Goal: Book appointment/travel/reservation

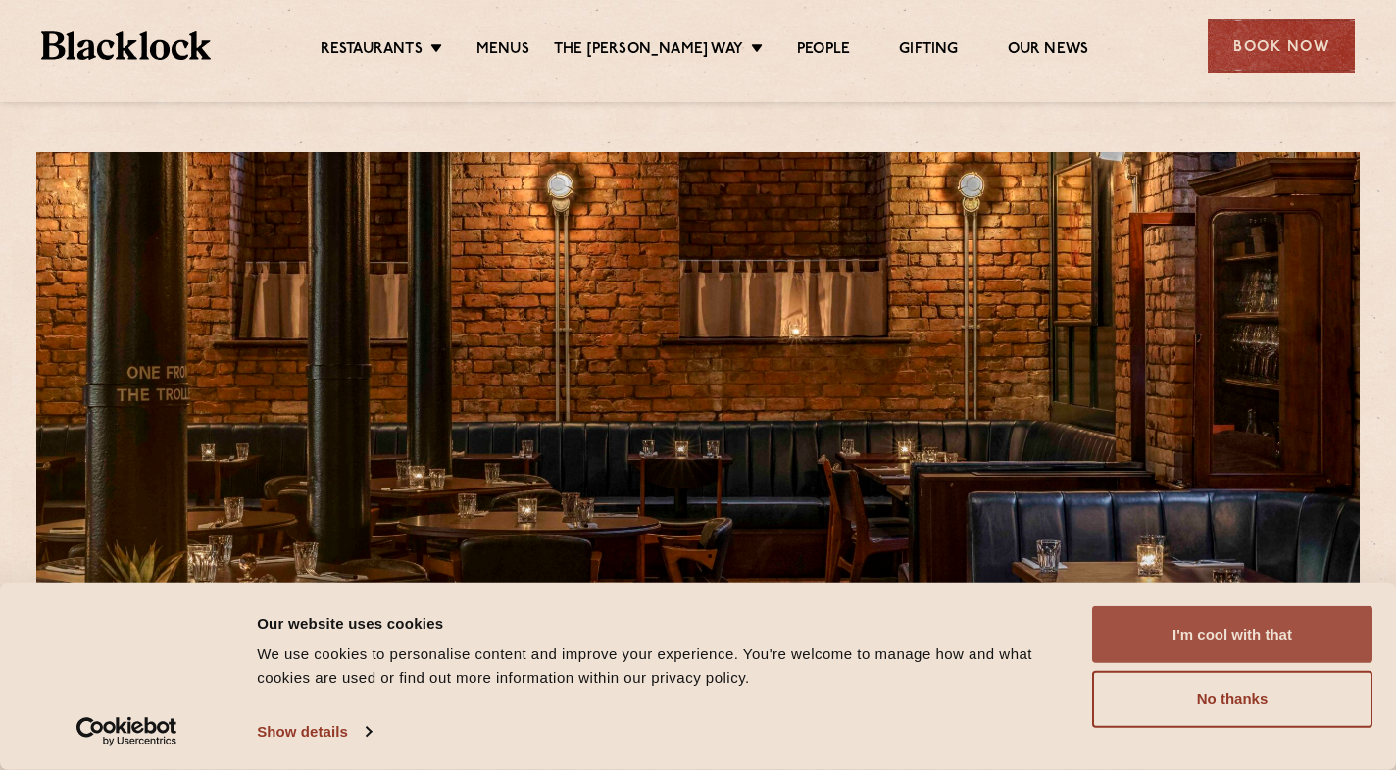
click at [1168, 627] on button "I'm cool with that" at bounding box center [1232, 634] width 280 height 57
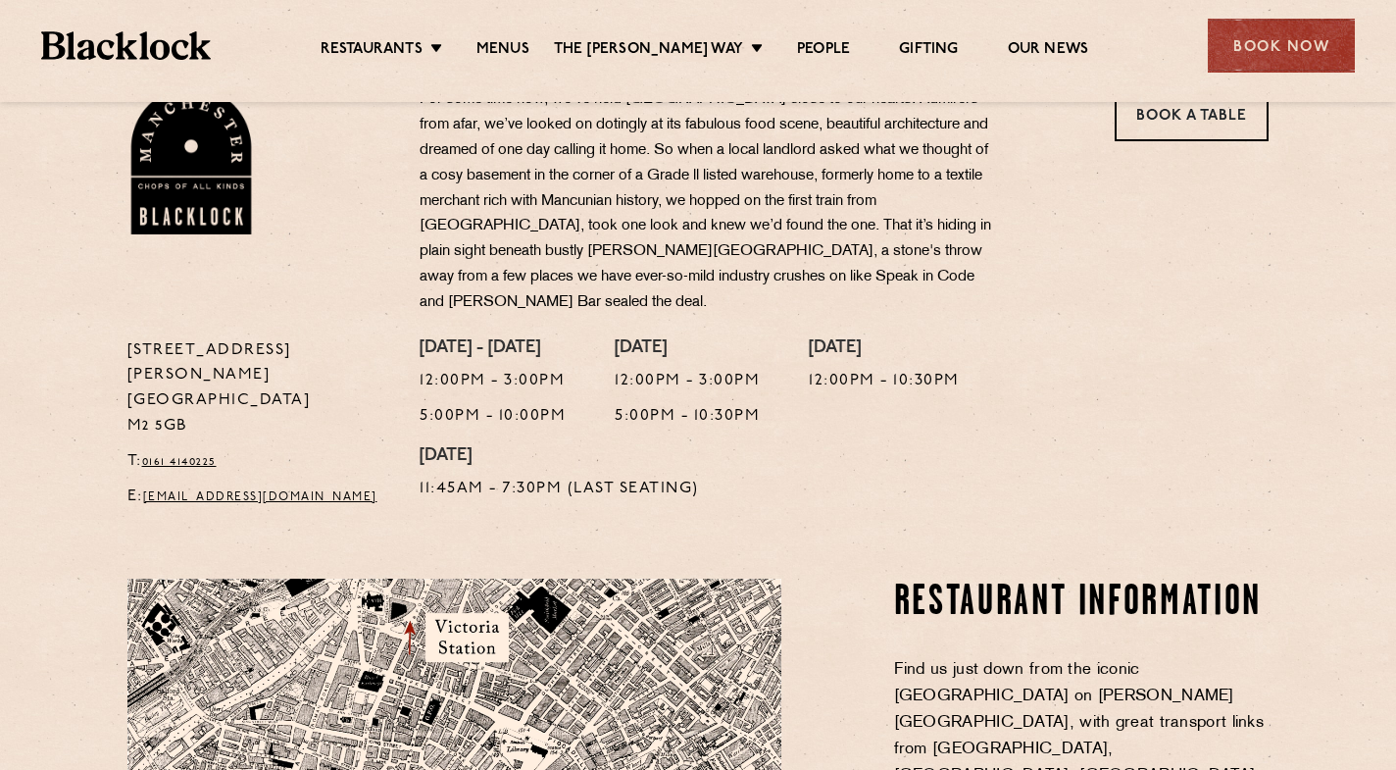
scroll to position [678, 0]
click at [513, 46] on link "Menus" at bounding box center [502, 51] width 53 height 22
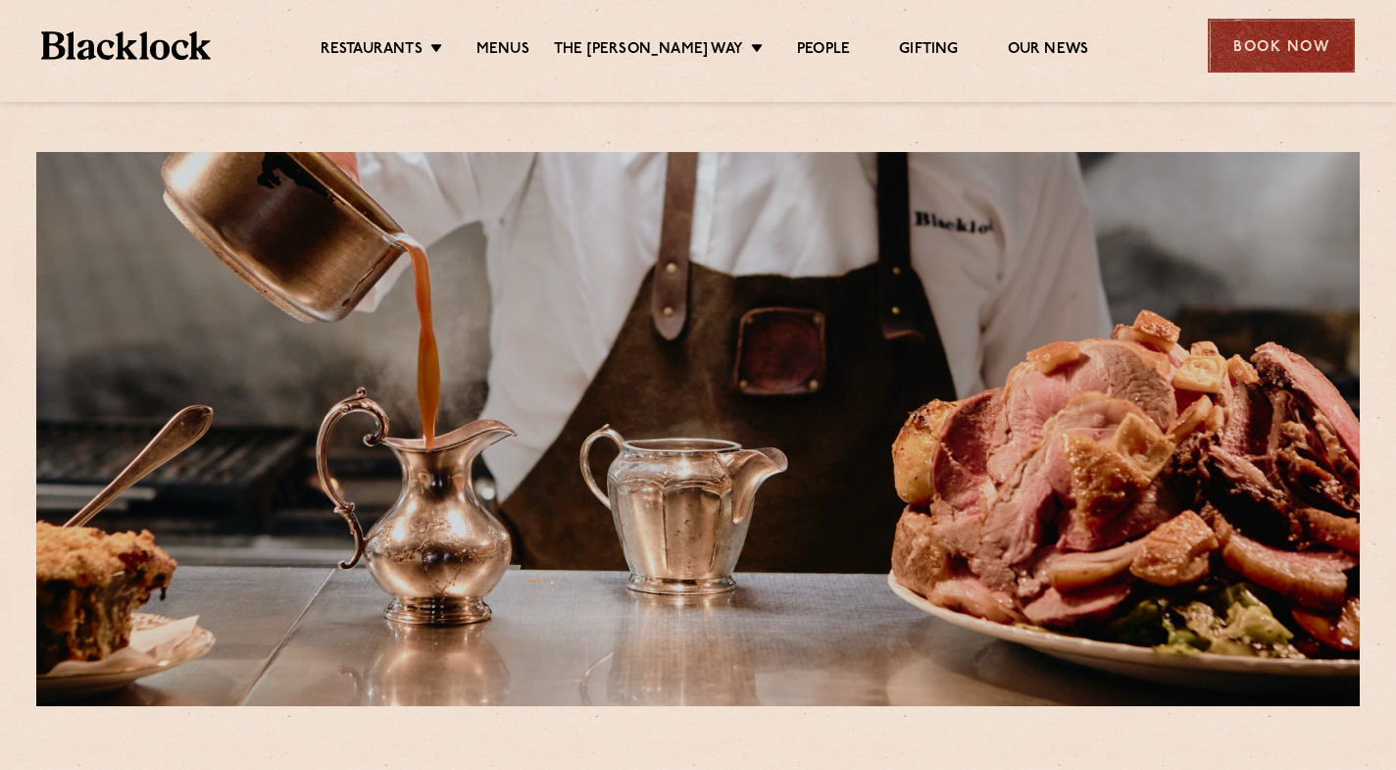
click at [1251, 46] on div "Book Now" at bounding box center [1281, 46] width 147 height 54
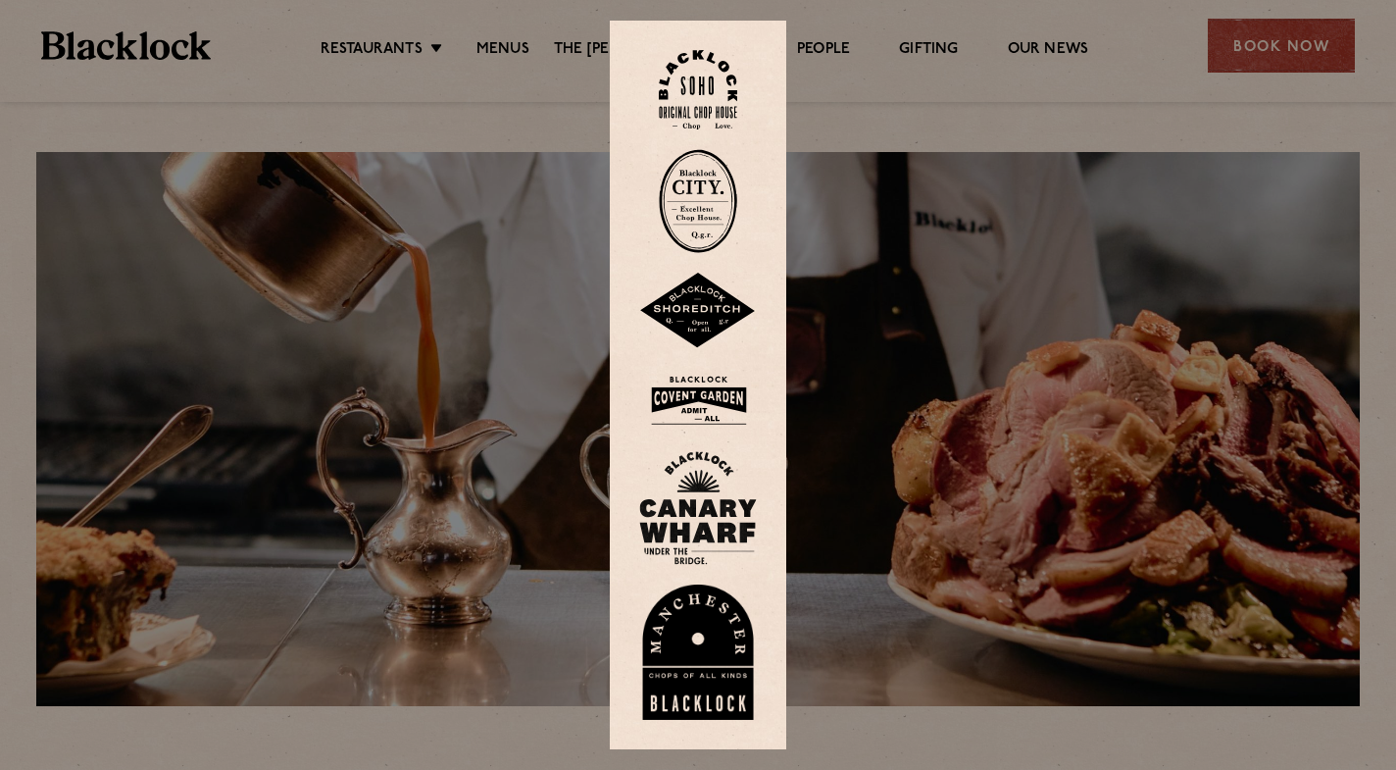
click at [1115, 106] on div at bounding box center [698, 385] width 1396 height 770
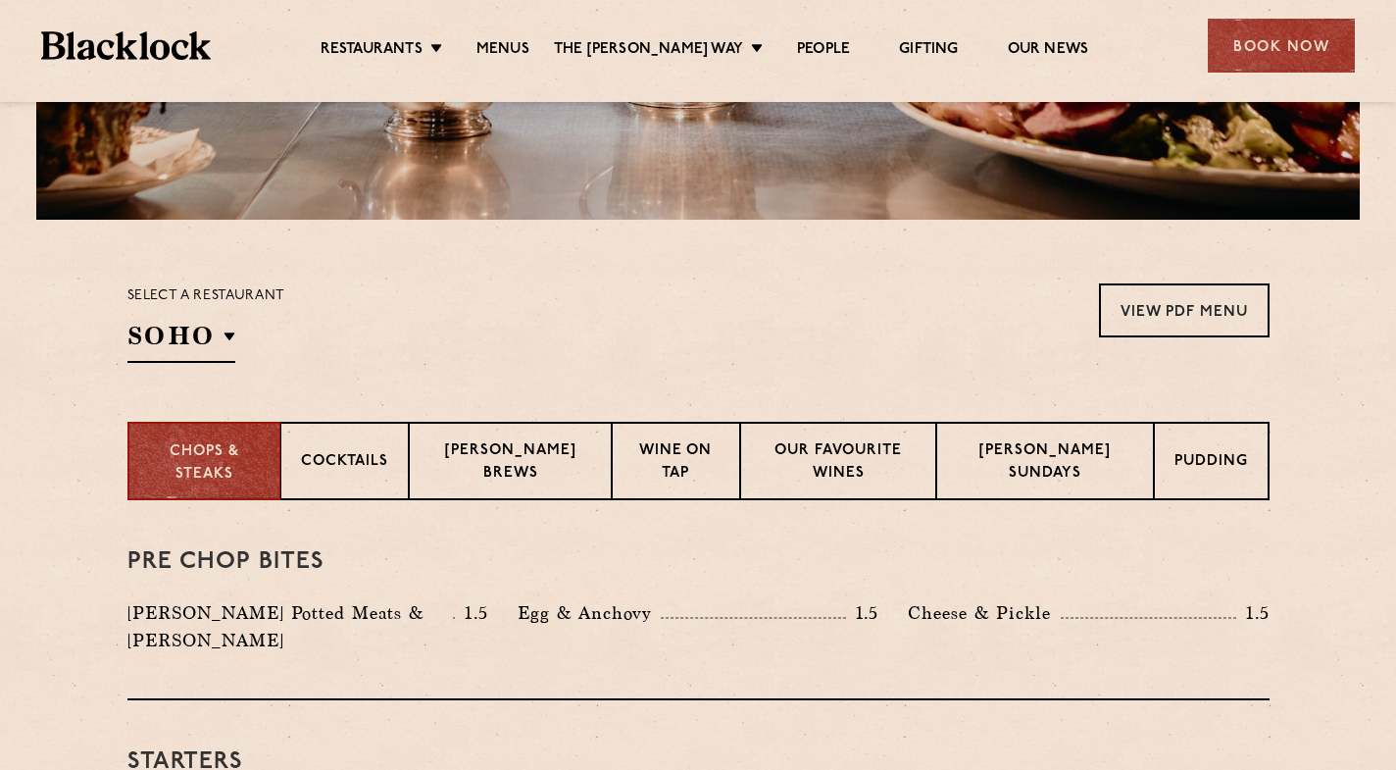
scroll to position [556, 0]
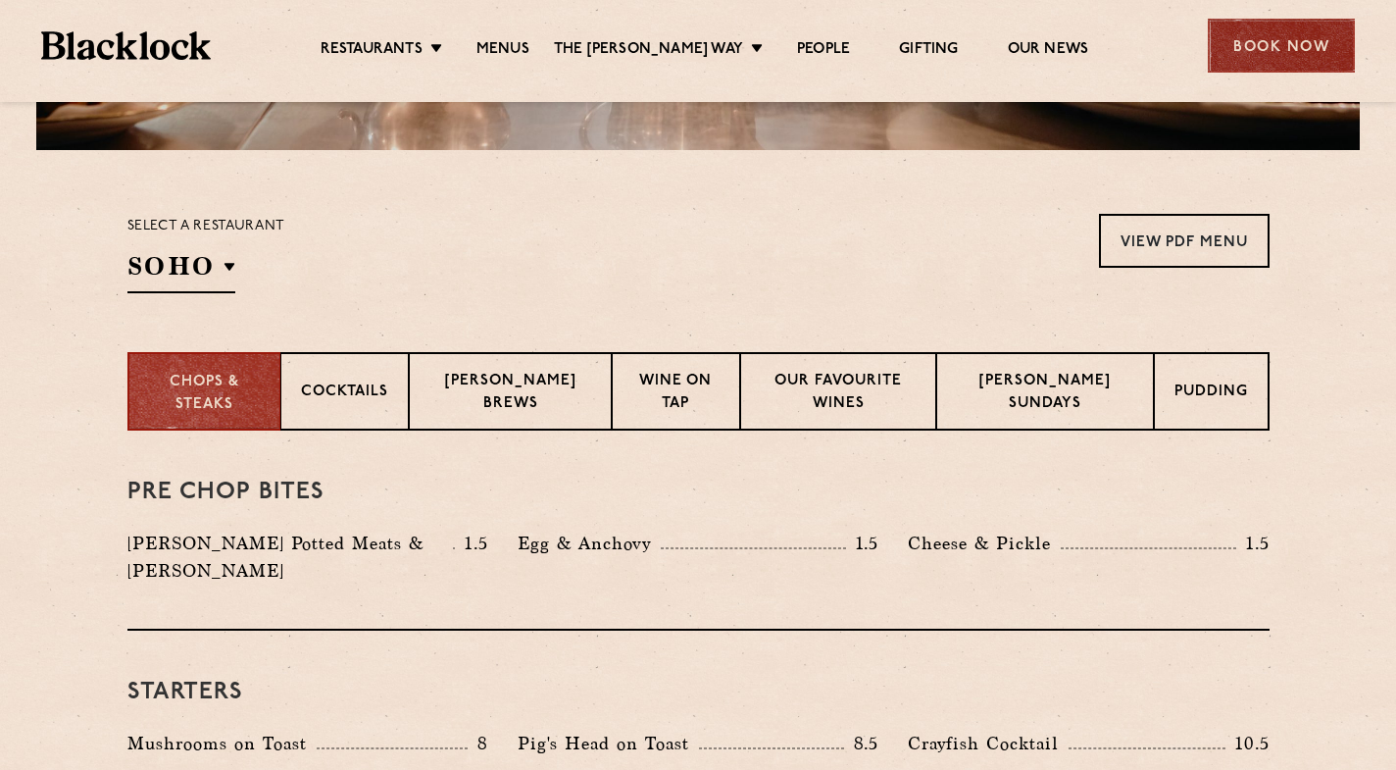
click at [1259, 51] on div "Book Now" at bounding box center [1281, 46] width 147 height 54
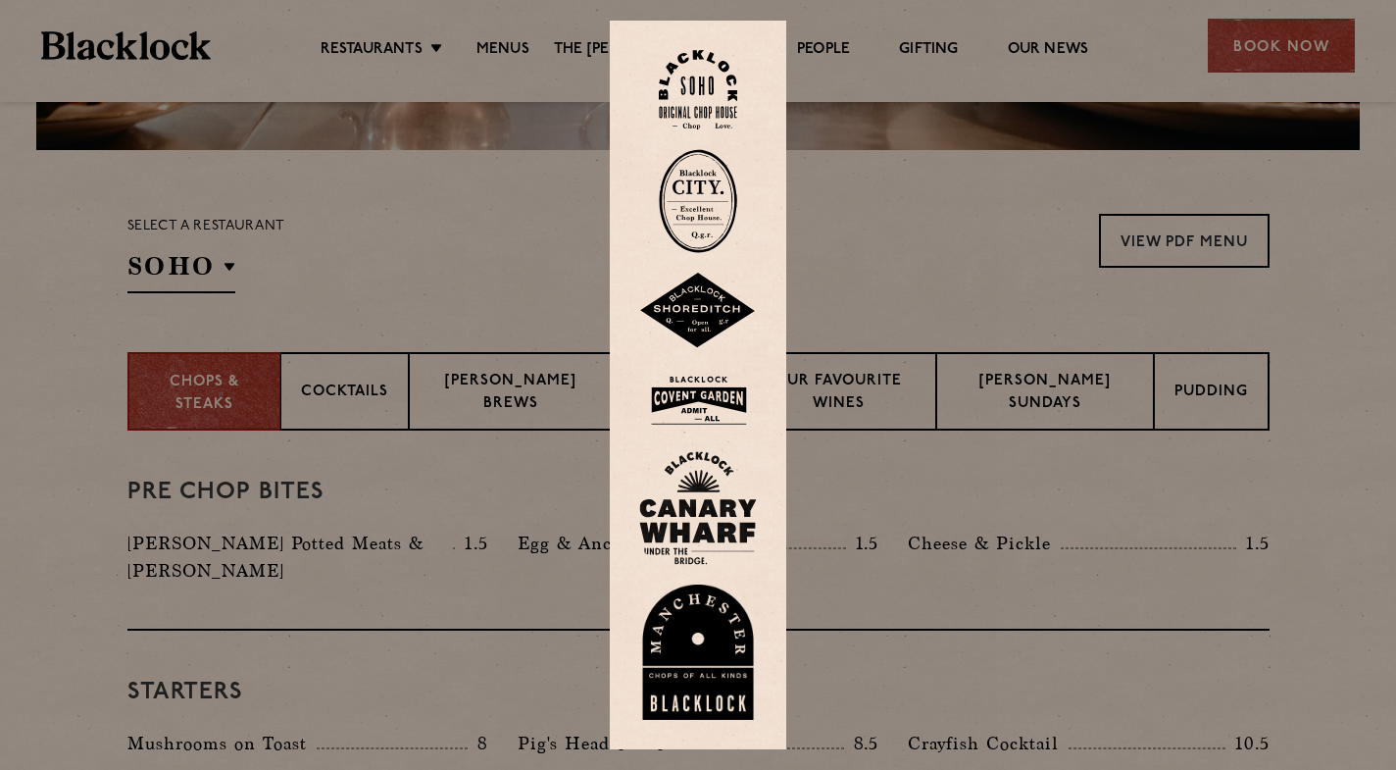
click at [678, 665] on img at bounding box center [698, 651] width 118 height 135
